Goal: Obtain resource: Obtain resource

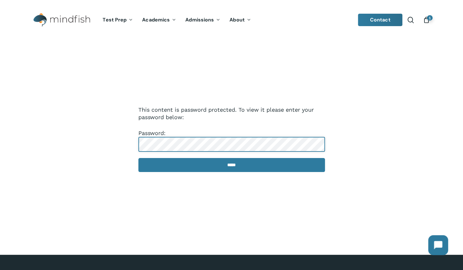
click at [138, 158] on input "*****" at bounding box center [231, 165] width 186 height 14
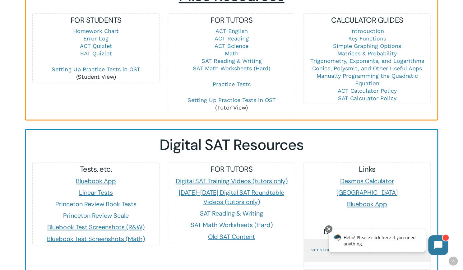
scroll to position [422, 0]
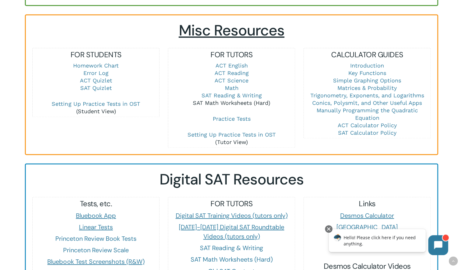
click at [223, 99] on link "SAT Math Worksheets (Hard)" at bounding box center [231, 102] width 77 height 7
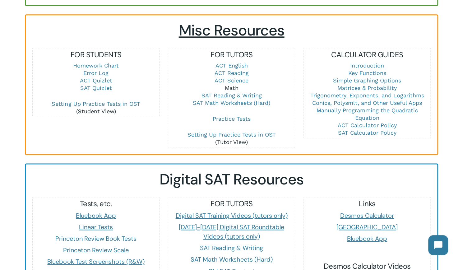
click at [234, 85] on link "Math" at bounding box center [231, 88] width 14 height 7
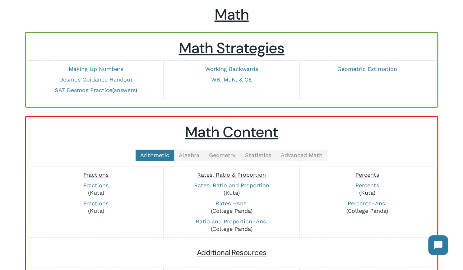
scroll to position [38, 0]
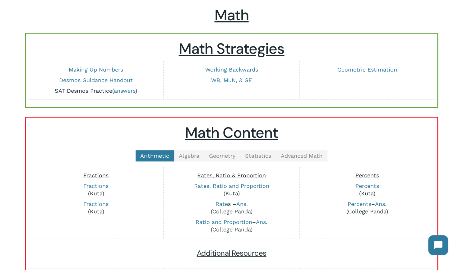
click at [95, 91] on link "SAT Desmos Practice" at bounding box center [83, 90] width 57 height 7
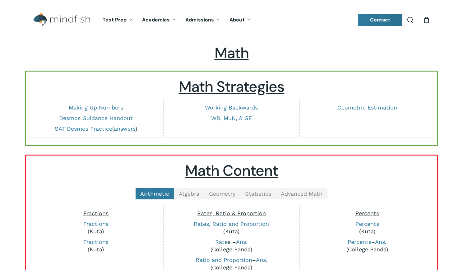
scroll to position [38, 0]
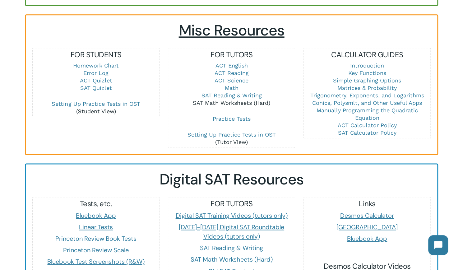
click at [233, 99] on link "SAT Math Worksheets (Hard)" at bounding box center [231, 102] width 77 height 7
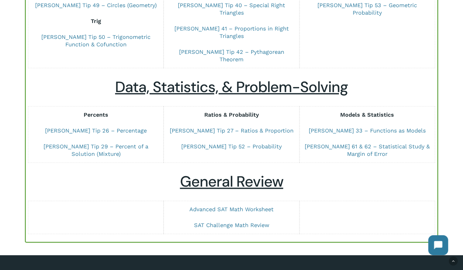
scroll to position [402, 0]
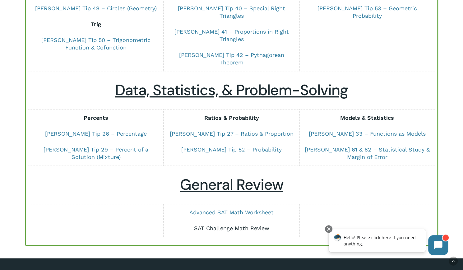
click at [224, 225] on link "SAT Challenge Math Review" at bounding box center [231, 228] width 75 height 7
